Goal: Information Seeking & Learning: Compare options

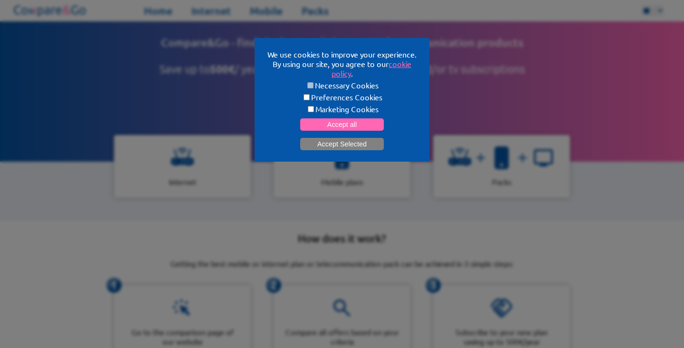
click at [317, 140] on button "Accept Selected" at bounding box center [342, 144] width 84 height 12
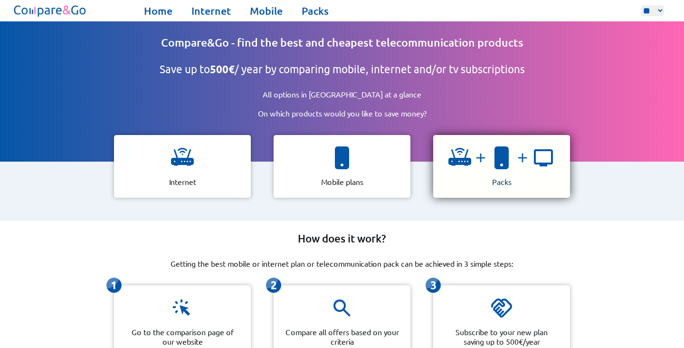
click at [514, 152] on img at bounding box center [522, 157] width 19 height 15
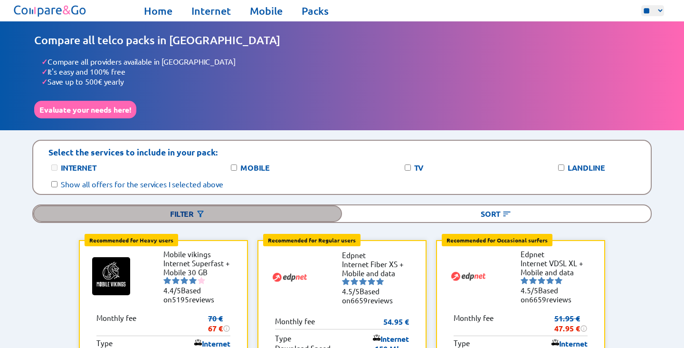
click at [181, 207] on div "Filter" at bounding box center [187, 213] width 309 height 17
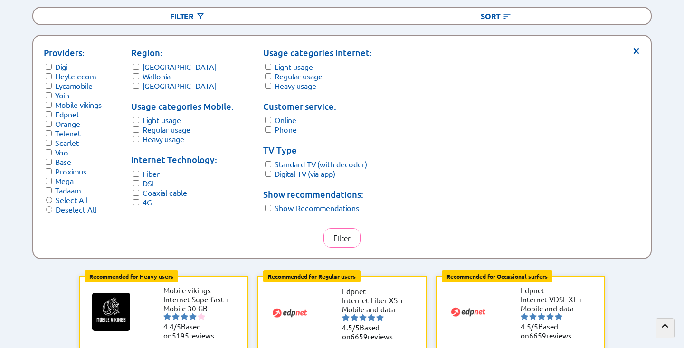
scroll to position [198, 0]
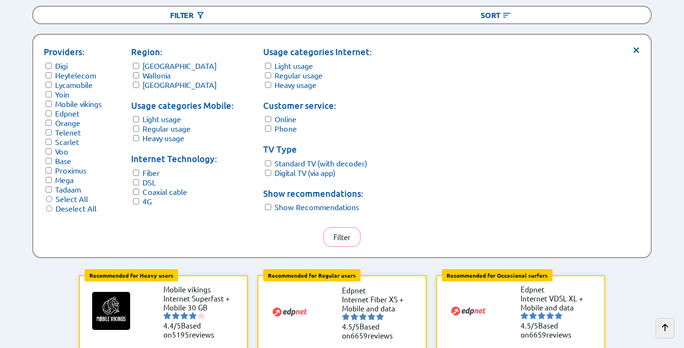
click at [73, 203] on label "Deselect All" at bounding box center [76, 207] width 41 height 9
click at [269, 165] on form "TV Type Standard TV (with decoder) Digital TV (via app)" at bounding box center [317, 159] width 109 height 35
click at [337, 227] on button "Filter" at bounding box center [341, 236] width 37 height 19
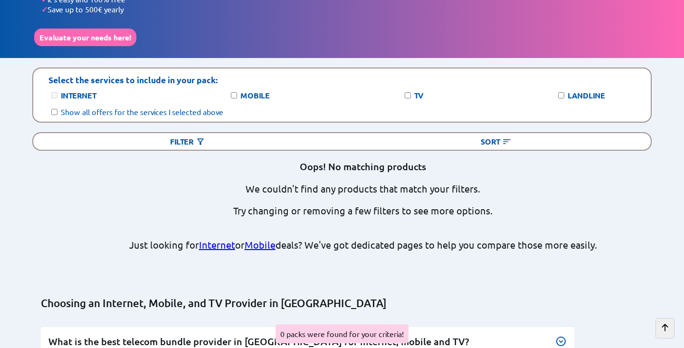
scroll to position [13, 0]
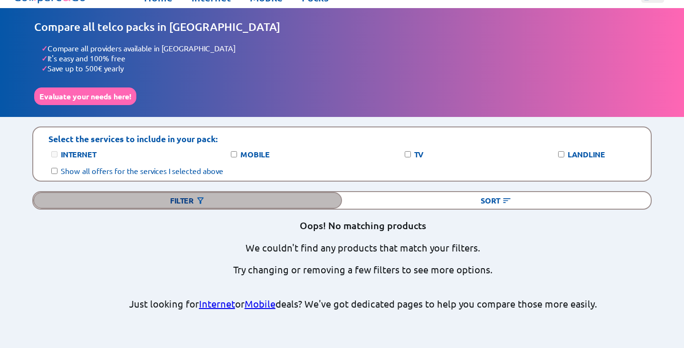
click at [114, 198] on div "Filter" at bounding box center [187, 200] width 309 height 17
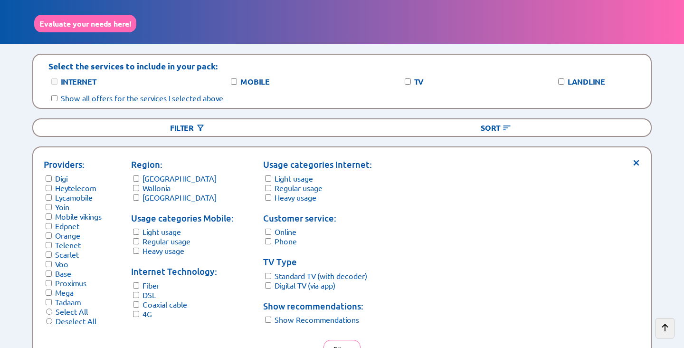
scroll to position [176, 0]
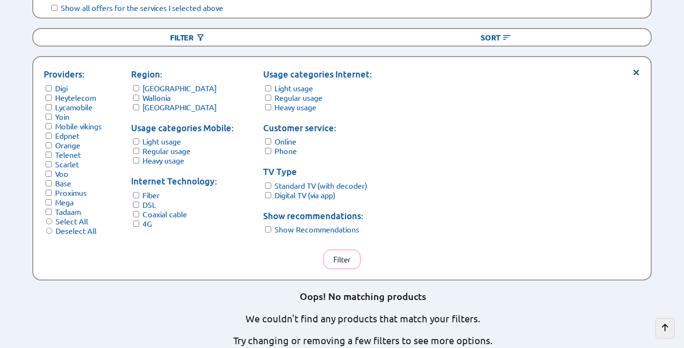
click at [53, 208] on form "Providers: [PERSON_NAME] Lycamobile Yoin Mobile vikings Edpnet Orange Telenet S…" at bounding box center [73, 151] width 58 height 168
click at [331, 249] on button "Filter" at bounding box center [341, 258] width 37 height 19
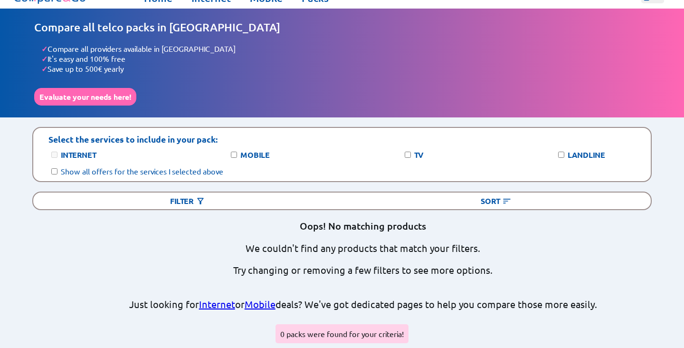
scroll to position [12, 0]
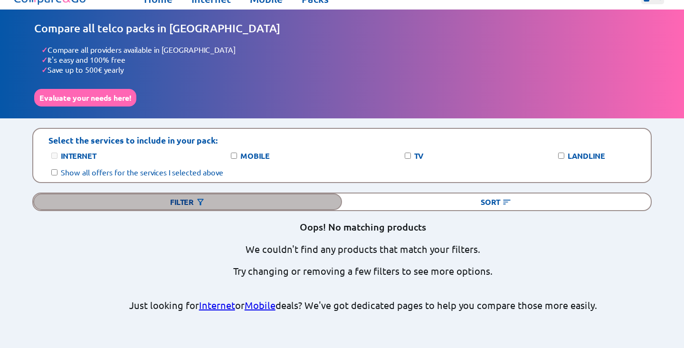
click at [160, 198] on div "Filter" at bounding box center [187, 201] width 309 height 17
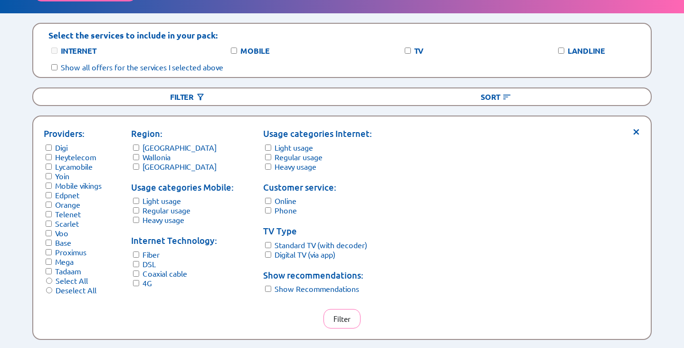
scroll to position [119, 0]
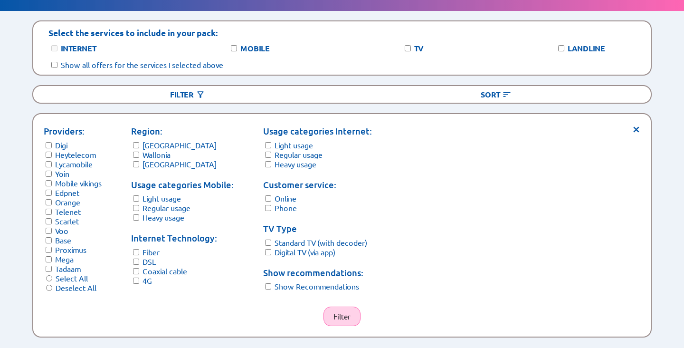
click at [347, 306] on button "Filter" at bounding box center [341, 315] width 37 height 19
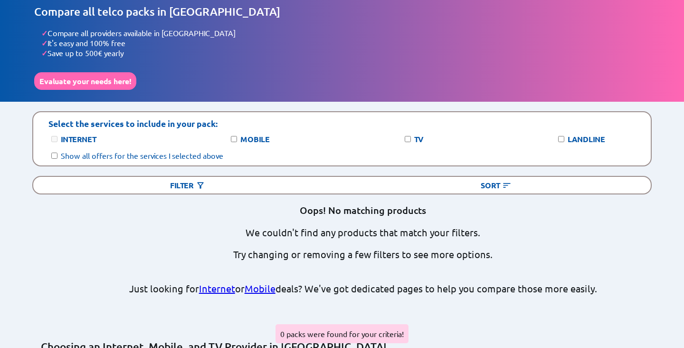
scroll to position [26, 0]
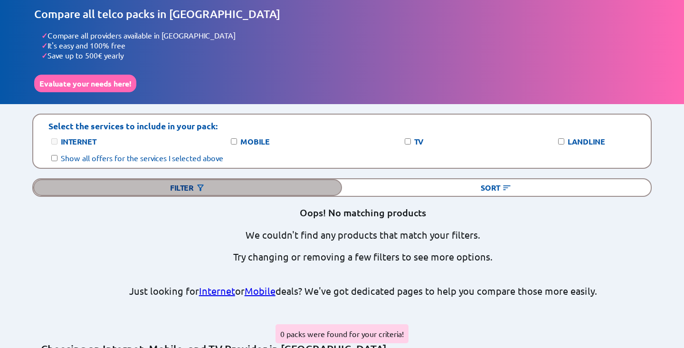
click at [191, 179] on div "Filter" at bounding box center [187, 187] width 309 height 17
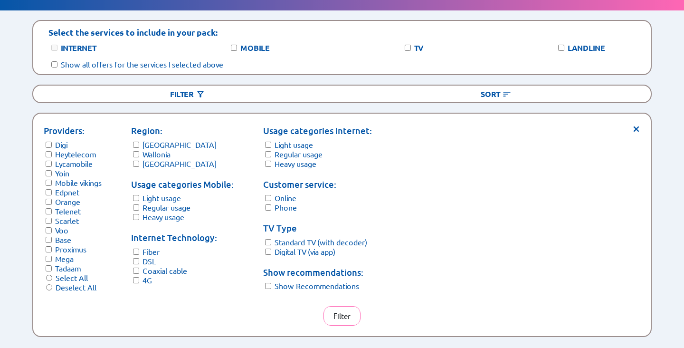
scroll to position [121, 0]
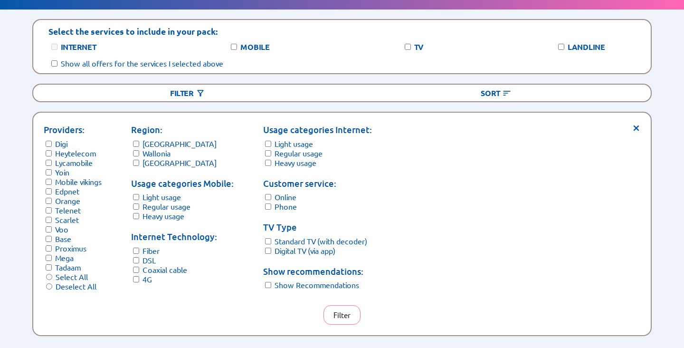
click at [134, 143] on form "Region: [GEOGRAPHIC_DATA] Wallonia [GEOGRAPHIC_DATA]" at bounding box center [182, 145] width 103 height 44
click at [137, 147] on form "Region: [GEOGRAPHIC_DATA] Wallonia [GEOGRAPHIC_DATA]" at bounding box center [182, 145] width 103 height 44
click at [354, 307] on button "Filter" at bounding box center [341, 314] width 37 height 19
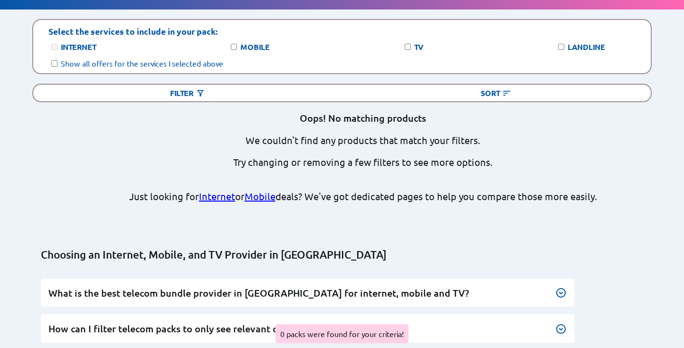
click at [294, 140] on div "Oops! No matching products We couldn't find any products that match your filter…" at bounding box center [363, 162] width 468 height 100
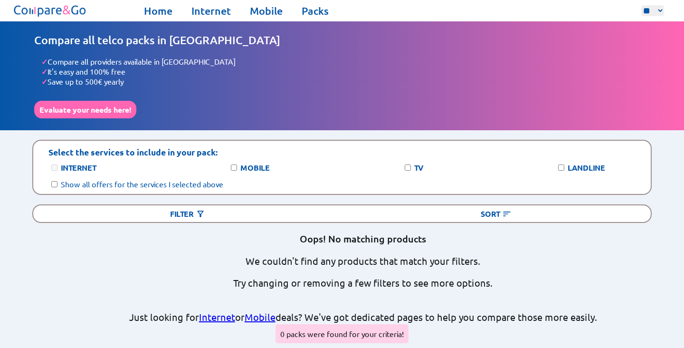
click at [54, 9] on img at bounding box center [50, 10] width 76 height 17
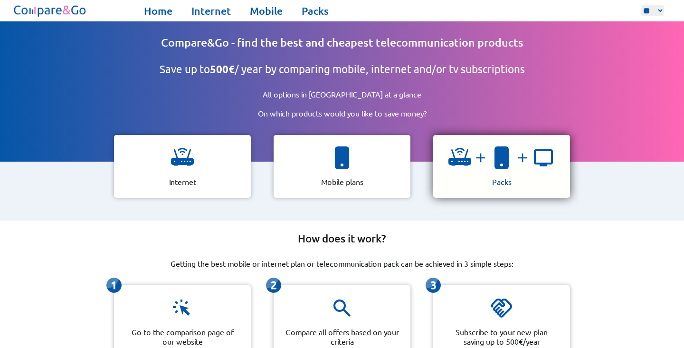
click at [505, 152] on img at bounding box center [501, 157] width 23 height 23
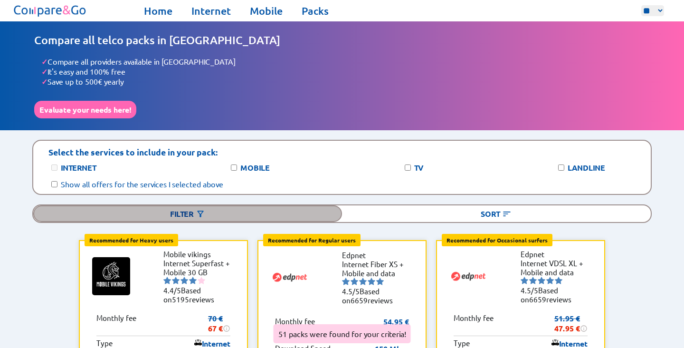
click at [106, 205] on div "Filter" at bounding box center [187, 213] width 309 height 17
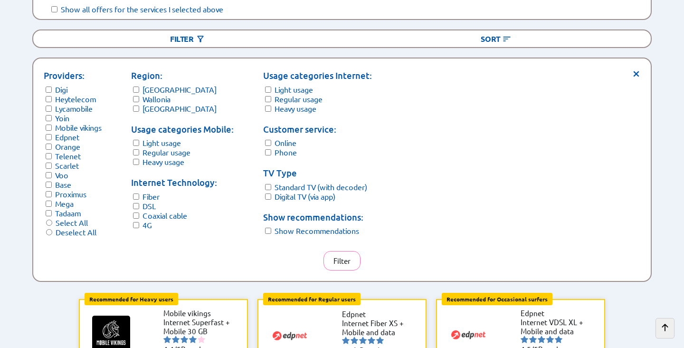
scroll to position [203, 0]
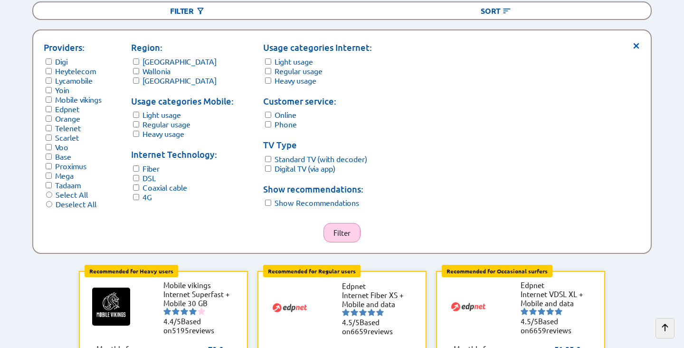
click at [345, 223] on button "Filter" at bounding box center [341, 232] width 37 height 19
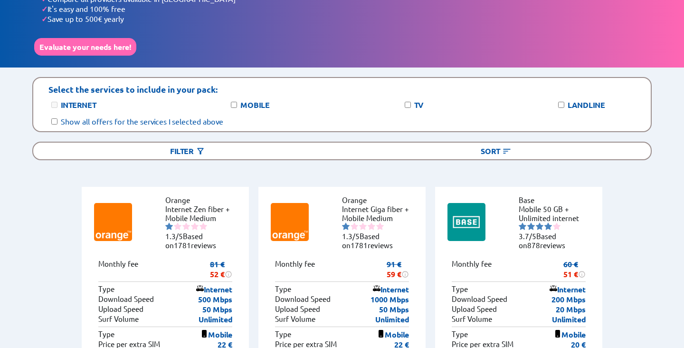
scroll to position [56, 0]
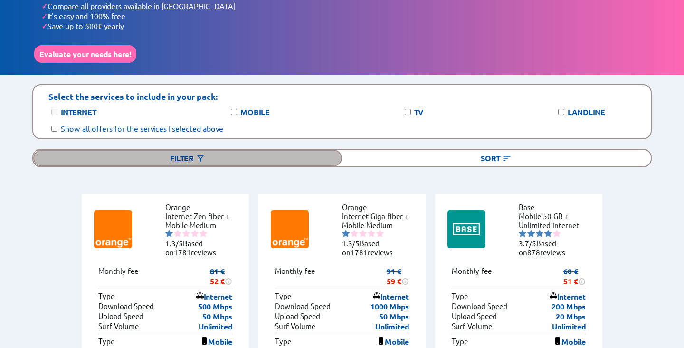
click at [226, 150] on div "Filter" at bounding box center [187, 158] width 309 height 17
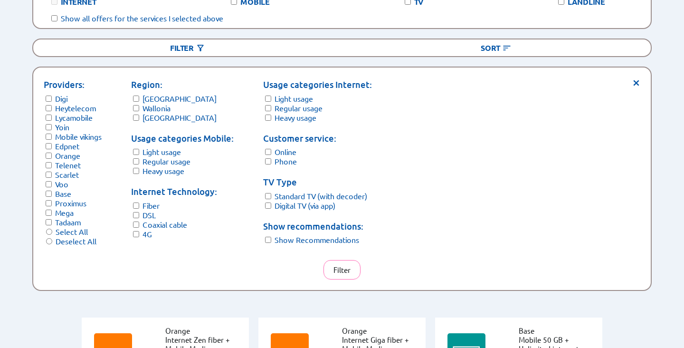
scroll to position [166, 0]
click at [54, 229] on form "Providers: [PERSON_NAME] Lycamobile Yoin Mobile vikings Edpnet Orange Telenet S…" at bounding box center [73, 161] width 58 height 168
click at [356, 259] on button "Filter" at bounding box center [341, 268] width 37 height 19
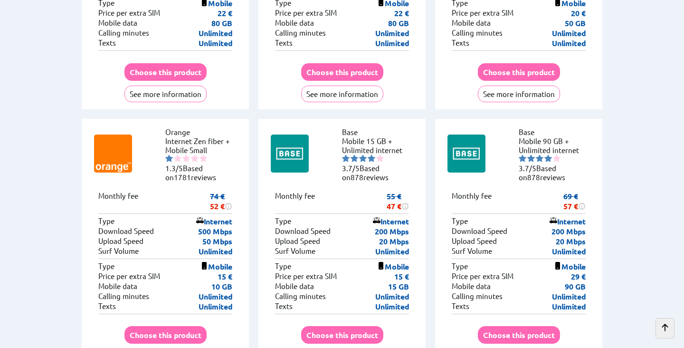
scroll to position [392, 0]
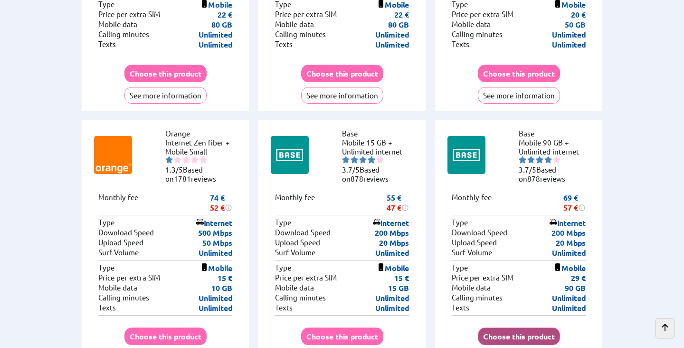
click at [506, 327] on button "Choose this product" at bounding box center [519, 336] width 82 height 18
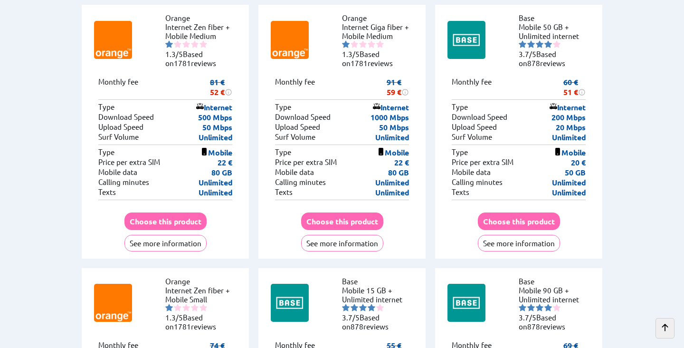
scroll to position [246, 0]
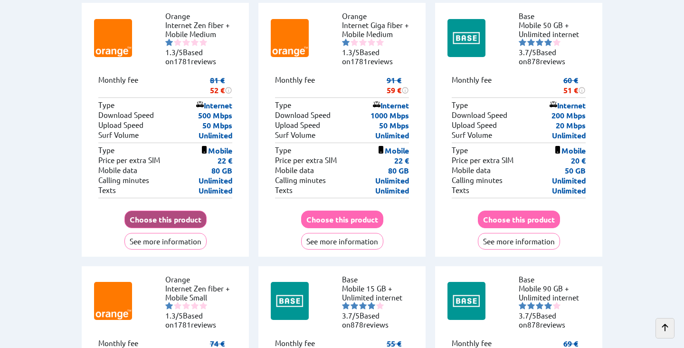
click at [160, 210] on button "Choose this product" at bounding box center [165, 219] width 82 height 18
